Goal: Information Seeking & Learning: Learn about a topic

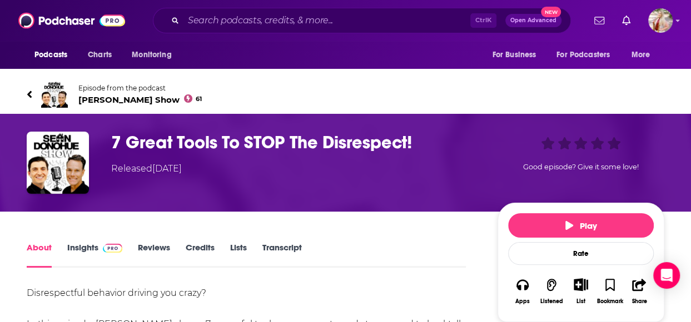
click at [293, 246] on link "Transcript" at bounding box center [281, 255] width 39 height 26
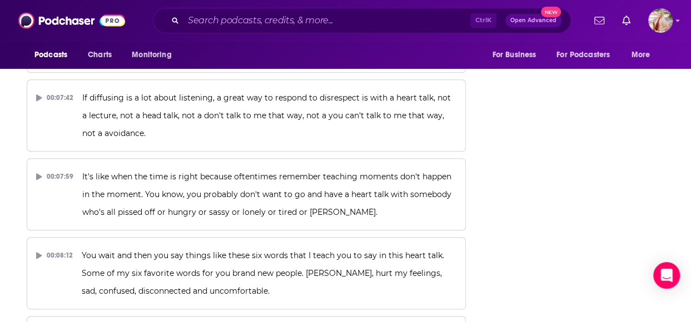
scroll to position [2605, 0]
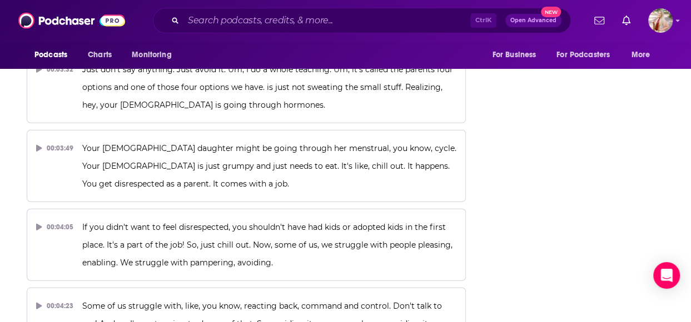
scroll to position [0, 0]
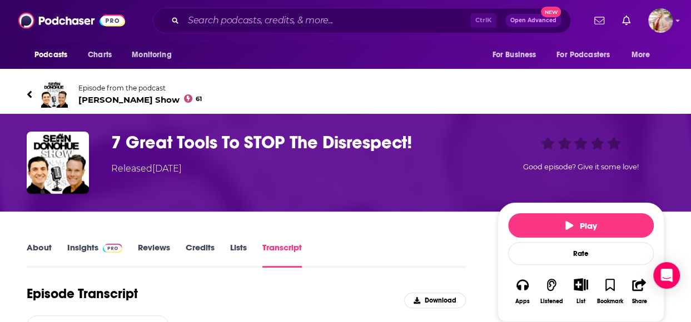
click at [84, 251] on link "Insights" at bounding box center [94, 255] width 55 height 26
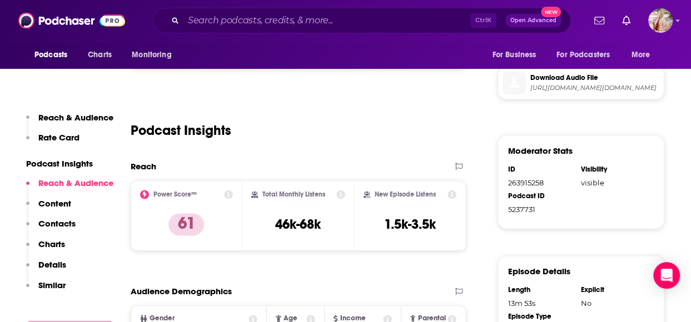
scroll to position [593, 0]
